Goal: Task Accomplishment & Management: Manage account settings

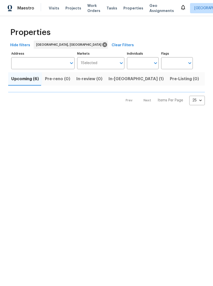
click at [10, 113] on html "Maestro Visits Projects Work Orders Tasks Properties Geo Assignments [GEOGRAPHI…" at bounding box center [106, 56] width 213 height 113
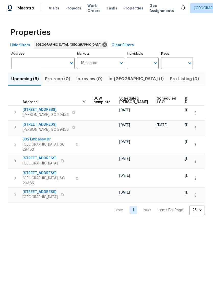
scroll to position [0, 134]
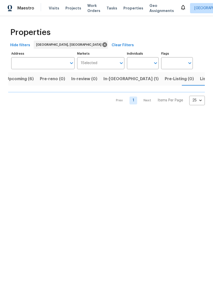
scroll to position [0, 9]
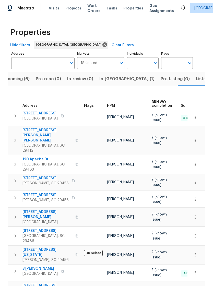
click at [127, 9] on span "Properties" at bounding box center [133, 8] width 20 height 5
click at [127, 7] on span "Properties" at bounding box center [133, 8] width 20 height 5
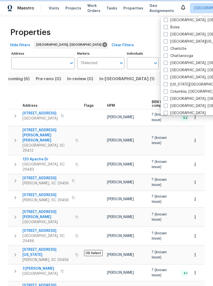
scroll to position [46, 0]
click at [166, 91] on span at bounding box center [166, 91] width 4 height 4
click at [166, 91] on input "Columbia, [GEOGRAPHIC_DATA]" at bounding box center [165, 90] width 3 height 3
checkbox input "true"
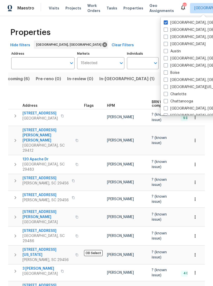
click at [166, 22] on span at bounding box center [166, 22] width 4 height 4
click at [166, 22] on input "[GEOGRAPHIC_DATA], [GEOGRAPHIC_DATA]" at bounding box center [165, 21] width 3 height 3
checkbox input "false"
click at [137, 31] on div "Properties" at bounding box center [106, 32] width 197 height 16
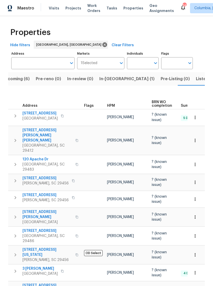
click at [56, 9] on span "Visits" at bounding box center [54, 8] width 10 height 5
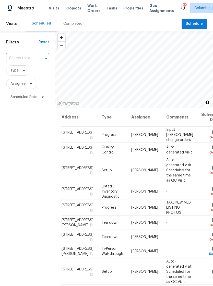
click at [91, 8] on span "Work Orders" at bounding box center [93, 8] width 13 height 10
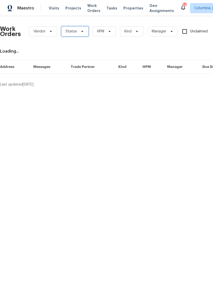
click at [81, 32] on icon at bounding box center [82, 31] width 4 height 4
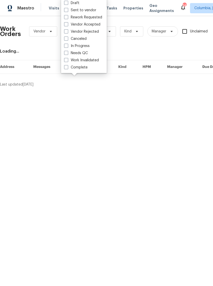
click at [68, 51] on label "Needs QC" at bounding box center [76, 53] width 24 height 5
click at [67, 51] on input "Needs QC" at bounding box center [65, 52] width 3 height 3
checkbox input "true"
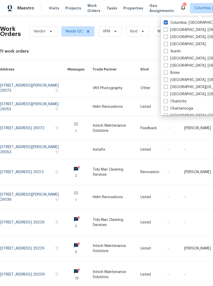
click at [167, 94] on span at bounding box center [166, 94] width 4 height 4
click at [167, 94] on input "[GEOGRAPHIC_DATA], [GEOGRAPHIC_DATA]" at bounding box center [165, 93] width 3 height 3
checkbox input "true"
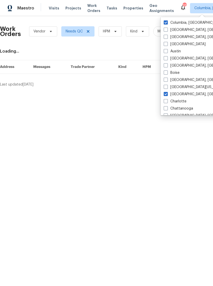
click at [167, 19] on div "[GEOGRAPHIC_DATA], [GEOGRAPHIC_DATA] [GEOGRAPHIC_DATA], [GEOGRAPHIC_DATA] [GEOG…" at bounding box center [214, 66] width 106 height 98
click at [165, 24] on span at bounding box center [166, 22] width 4 height 4
click at [165, 24] on input "Columbia, [GEOGRAPHIC_DATA]" at bounding box center [165, 21] width 3 height 3
checkbox input "false"
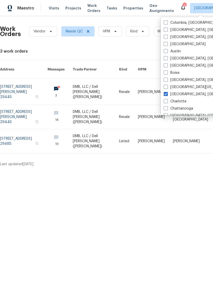
click at [125, 7] on span "Properties" at bounding box center [133, 8] width 20 height 5
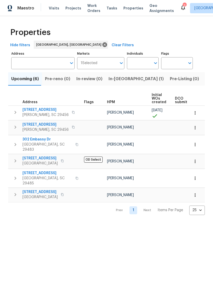
click at [88, 8] on span "Work Orders" at bounding box center [93, 8] width 13 height 10
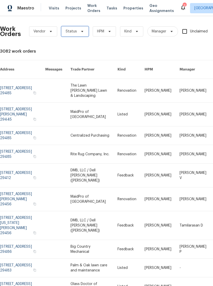
click at [83, 32] on icon at bounding box center [82, 31] width 4 height 4
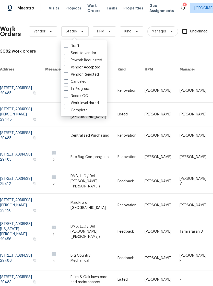
click at [67, 98] on label "Needs QC" at bounding box center [76, 96] width 24 height 5
click at [67, 97] on input "Needs QC" at bounding box center [65, 95] width 3 height 3
checkbox input "true"
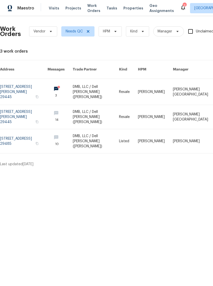
click at [183, 6] on div "3" at bounding box center [185, 5] width 4 height 5
click at [180, 10] on icon at bounding box center [183, 7] width 6 height 6
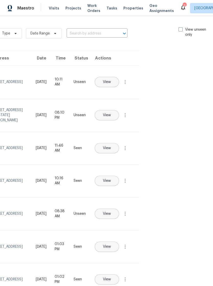
scroll to position [0, 57]
click at [179, 27] on span at bounding box center [181, 29] width 4 height 4
click at [179, 27] on input "View unseen only" at bounding box center [180, 28] width 3 height 3
checkbox input "true"
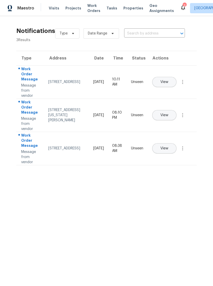
scroll to position [0, 0]
click at [177, 77] on button "View" at bounding box center [164, 82] width 24 height 10
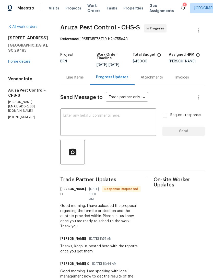
click at [180, 8] on icon at bounding box center [183, 7] width 6 height 6
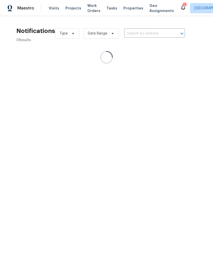
click at [183, 6] on div "2" at bounding box center [185, 5] width 4 height 5
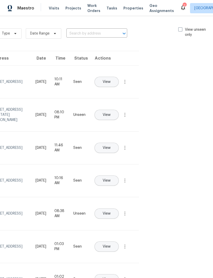
scroll to position [0, 57]
click at [181, 24] on div "Notifications 10 Results Type Date Range ​ View unseen only Type Address Date T…" at bounding box center [106, 147] width 213 height 262
click at [180, 24] on div "Type Date Range ​ View unseen only" at bounding box center [106, 33] width 216 height 18
click at [182, 25] on div "Type Date Range ​ View unseen only" at bounding box center [106, 33] width 216 height 18
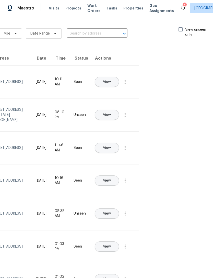
click at [181, 28] on span at bounding box center [181, 29] width 4 height 4
click at [181, 28] on input "View unseen only" at bounding box center [180, 28] width 3 height 3
checkbox input "true"
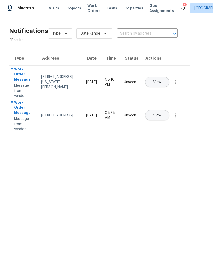
scroll to position [0, 4]
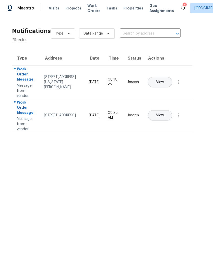
click at [164, 80] on span "View" at bounding box center [160, 82] width 8 height 4
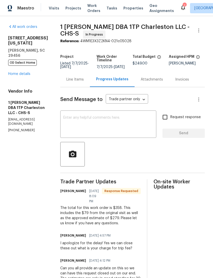
click at [180, 5] on icon at bounding box center [183, 7] width 6 height 6
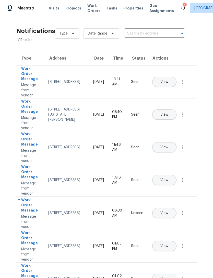
click at [126, 3] on div "Maestro Visits Projects Work Orders Tasks Properties Geo Assignments 1 Charlest…" at bounding box center [106, 8] width 213 height 16
click at [128, 9] on span "Properties" at bounding box center [133, 8] width 20 height 5
